Goal: Information Seeking & Learning: Learn about a topic

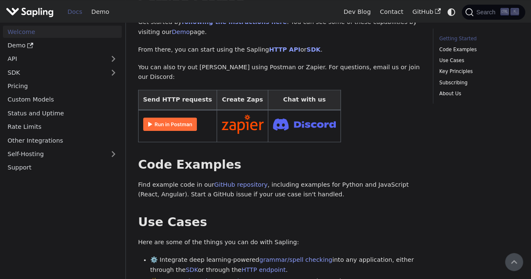
scroll to position [168, 0]
click at [180, 118] on img at bounding box center [170, 124] width 54 height 13
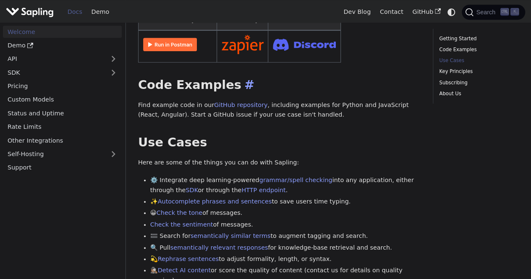
scroll to position [336, 0]
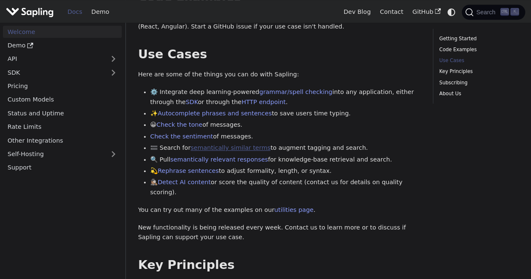
click at [233, 144] on link "semantically similar terms" at bounding box center [231, 147] width 80 height 7
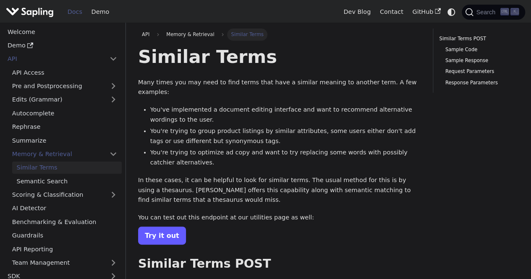
click at [167, 227] on link "Try it out" at bounding box center [162, 236] width 48 height 18
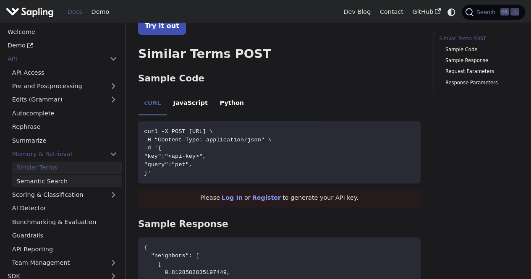
click at [49, 181] on link "Semantic Search" at bounding box center [67, 181] width 110 height 12
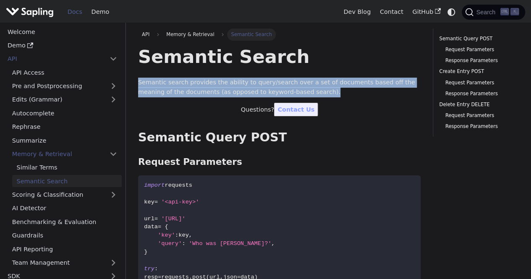
drag, startPoint x: 137, startPoint y: 82, endPoint x: 290, endPoint y: 94, distance: 153.3
copy p "Semantic search provides the ability to query/search over a set of documents ba…"
